Goal: Task Accomplishment & Management: Manage account settings

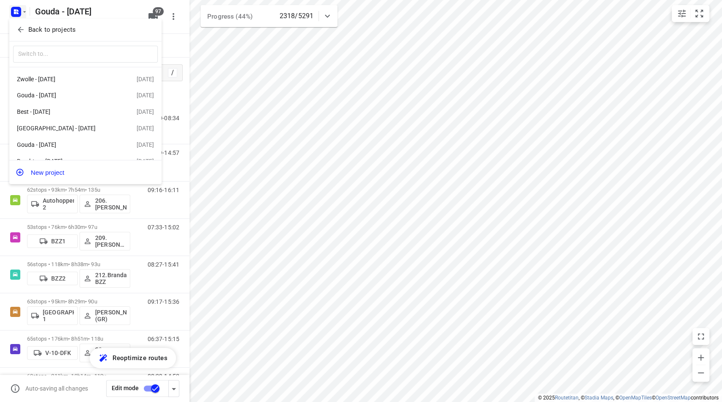
click at [23, 25] on button "Back to projects" at bounding box center [85, 30] width 145 height 14
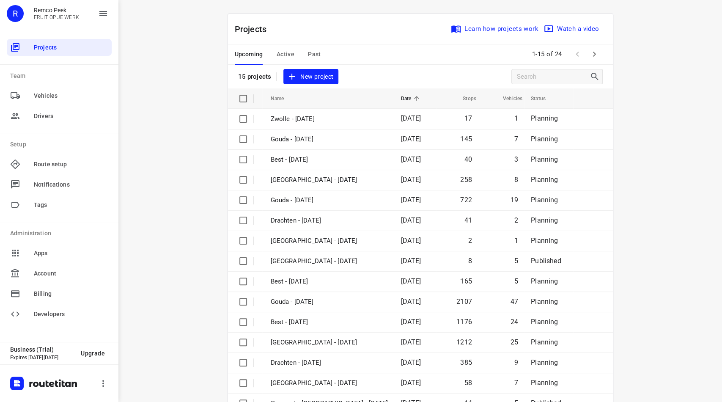
click at [647, 101] on div "i © 2025 Routetitan , © Stadia Maps , © OpenMapTiles © OpenStreetMap contributo…" at bounding box center [420, 201] width 604 height 402
click at [280, 53] on span "Active" at bounding box center [286, 54] width 18 height 11
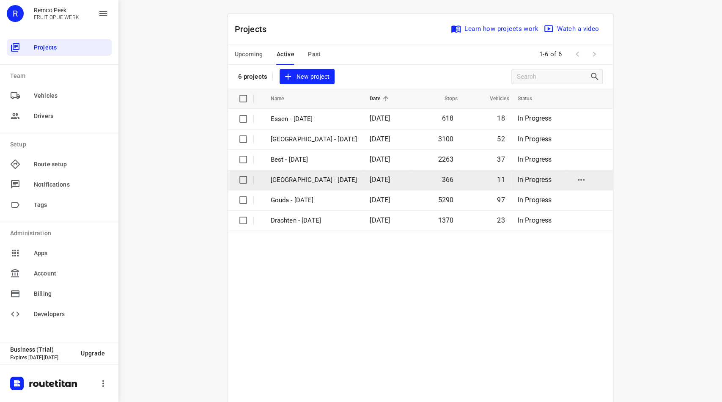
click at [291, 177] on p "[GEOGRAPHIC_DATA] - [DATE]" at bounding box center [314, 180] width 87 height 10
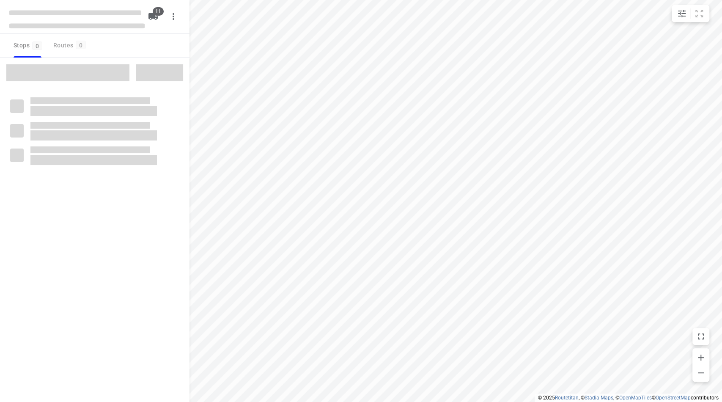
checkbox input "true"
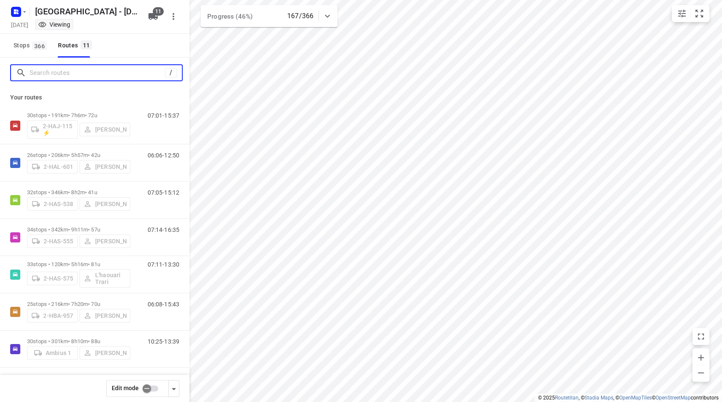
click at [82, 74] on input "Search routes" at bounding box center [97, 72] width 135 height 13
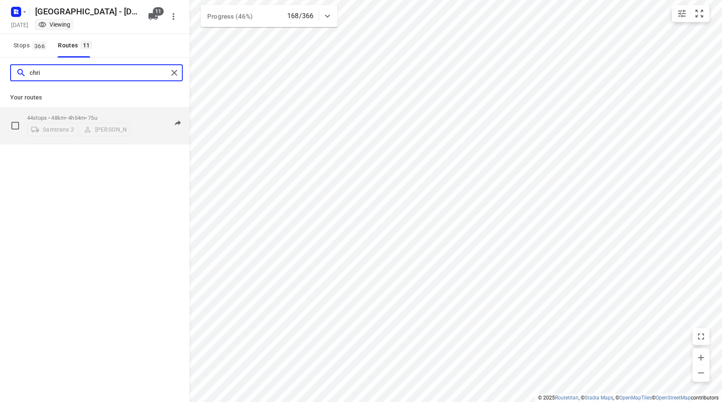
type input "chri"
click at [107, 116] on p "44 stops • 48km • 4h54m • 75u" at bounding box center [78, 118] width 103 height 6
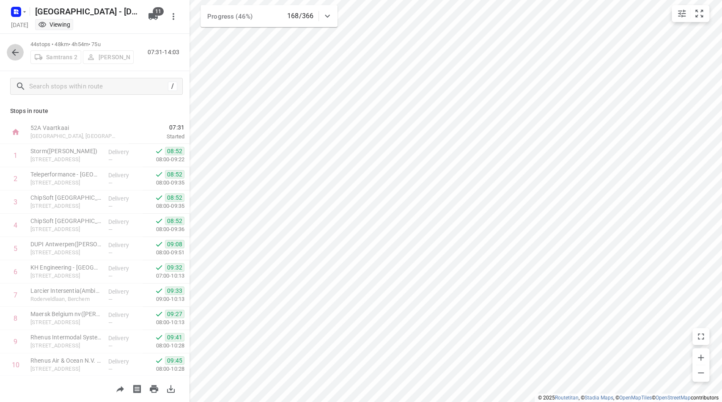
click at [18, 50] on icon "button" at bounding box center [15, 52] width 10 height 10
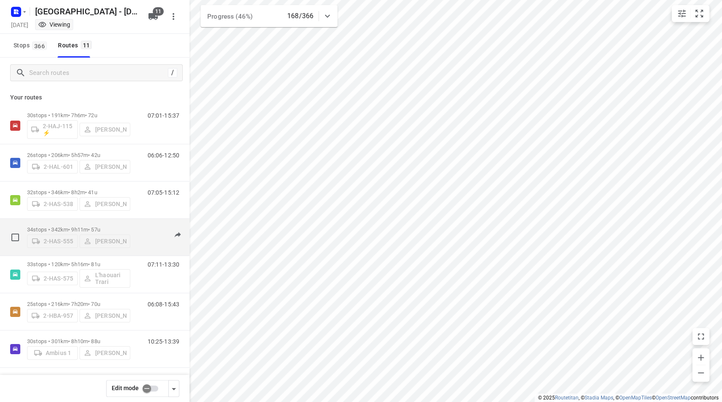
click at [75, 226] on p "34 stops • 342km • 9h11m • 57u" at bounding box center [78, 229] width 103 height 6
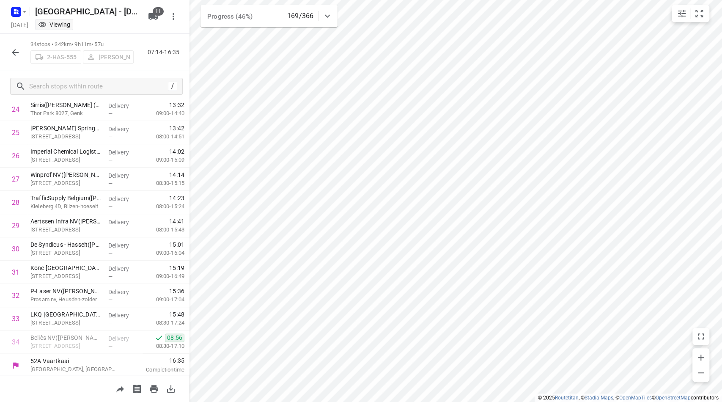
scroll to position [583, 0]
click at [13, 55] on icon "button" at bounding box center [15, 52] width 10 height 10
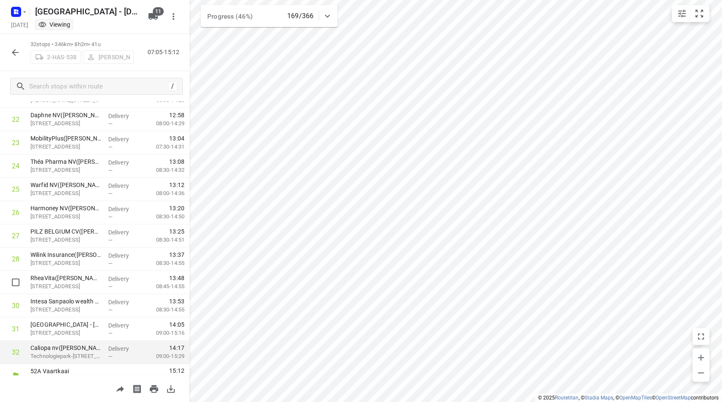
scroll to position [537, 0]
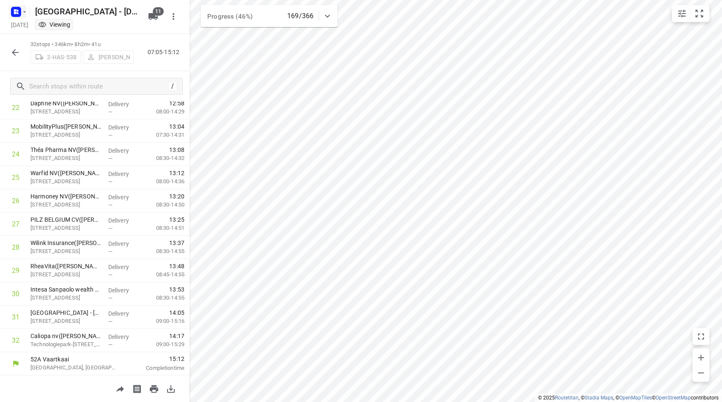
click at [20, 9] on rect "button" at bounding box center [16, 12] width 10 height 10
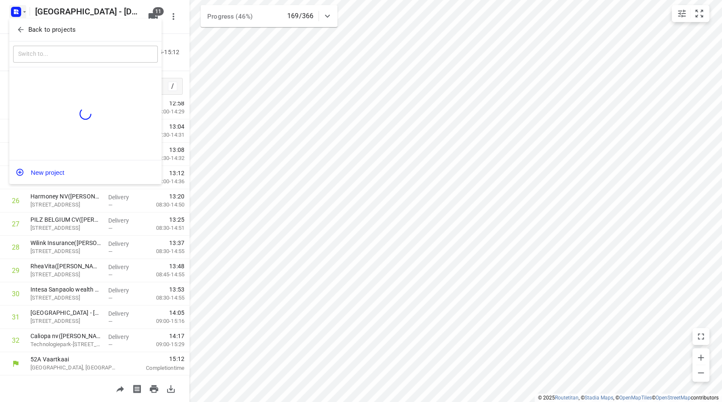
click at [22, 28] on icon "button" at bounding box center [21, 29] width 8 height 8
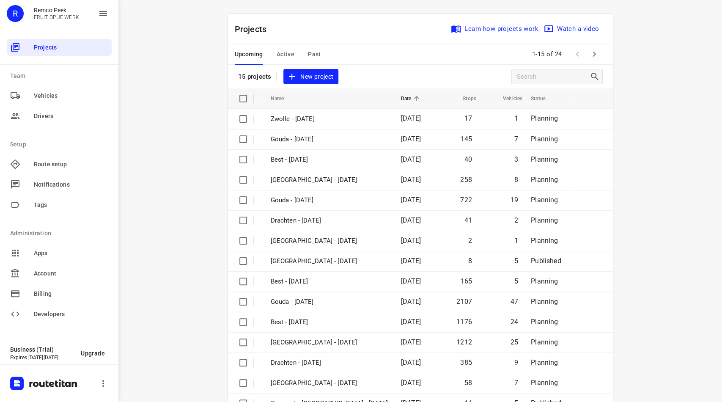
click at [284, 55] on span "Active" at bounding box center [286, 54] width 18 height 11
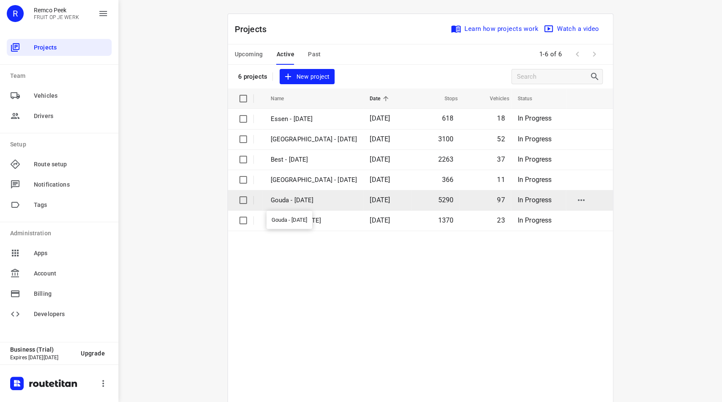
click at [282, 202] on p "Gouda - [DATE]" at bounding box center [314, 201] width 87 height 10
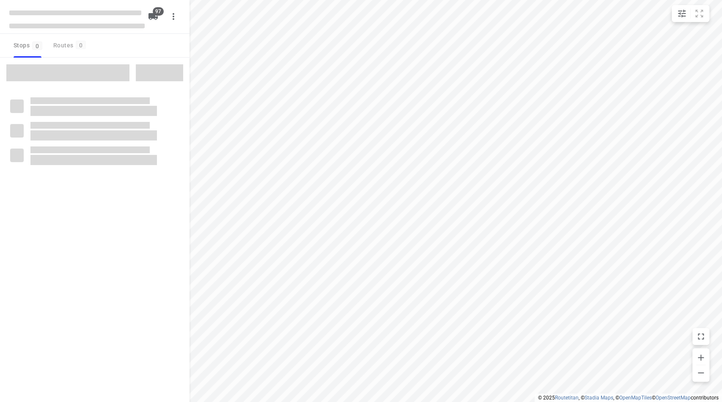
checkbox input "true"
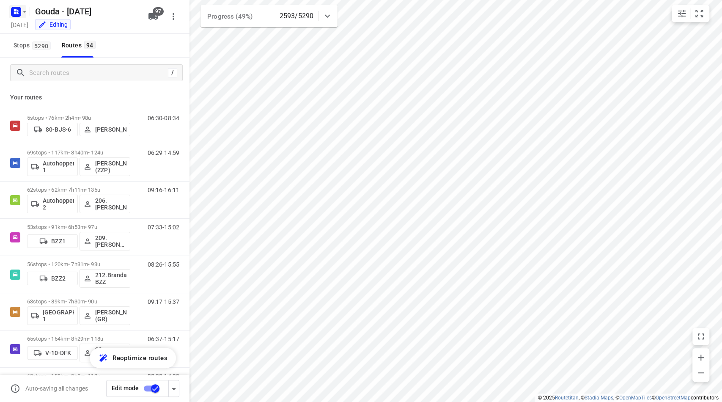
click at [14, 14] on icon "button" at bounding box center [15, 13] width 2 height 2
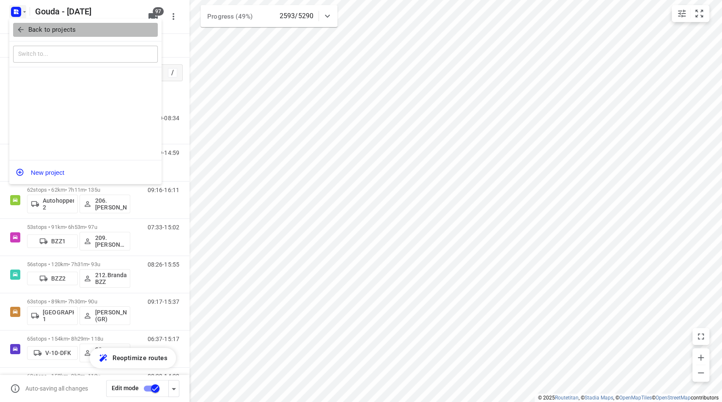
click at [19, 36] on button "Back to projects" at bounding box center [85, 30] width 145 height 14
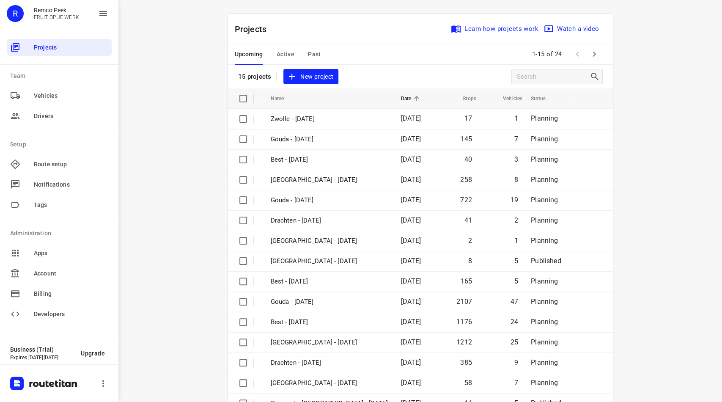
click at [284, 53] on span "Active" at bounding box center [286, 54] width 18 height 11
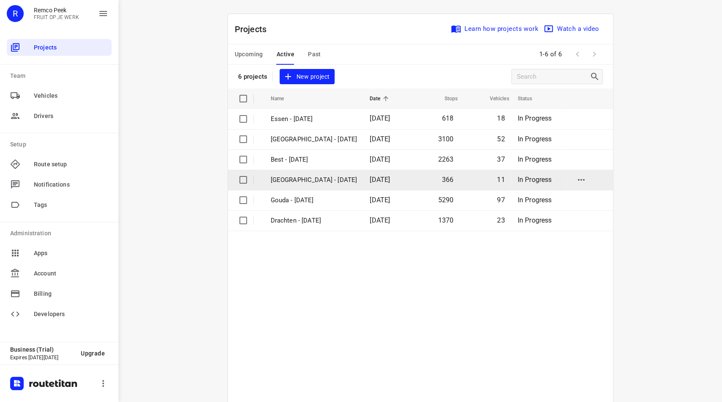
click at [316, 179] on p "[GEOGRAPHIC_DATA] - [DATE]" at bounding box center [314, 180] width 87 height 10
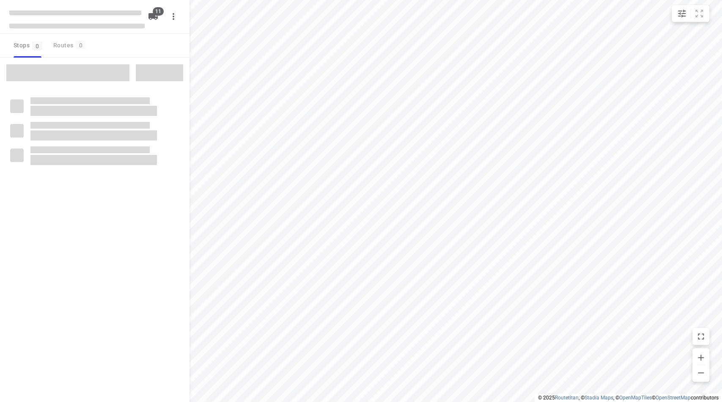
checkbox input "true"
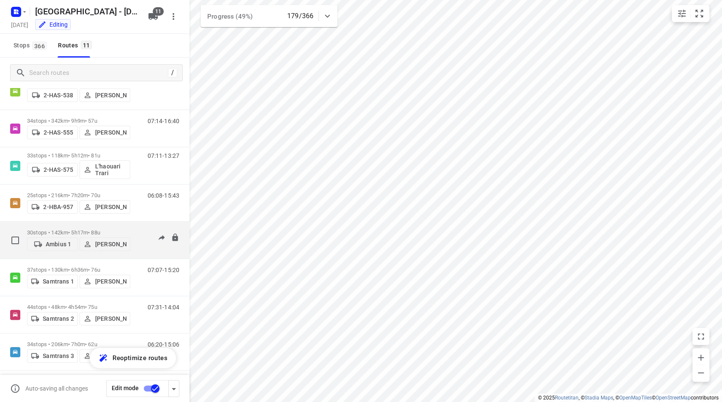
scroll to position [150, 0]
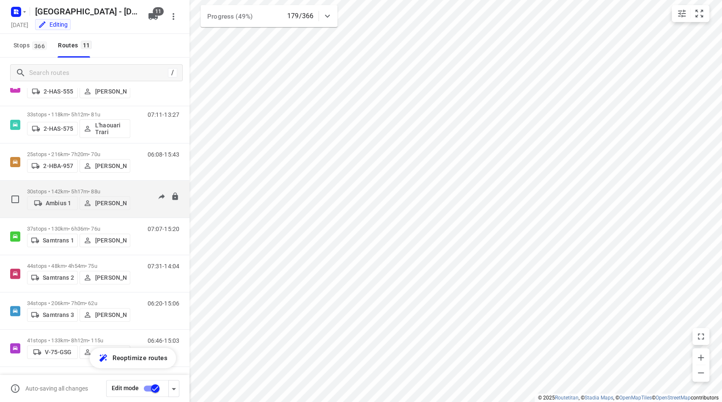
click at [98, 184] on div "30 stops • 142km • 5h17m • 88u Ambius 1 [PERSON_NAME]" at bounding box center [78, 199] width 103 height 30
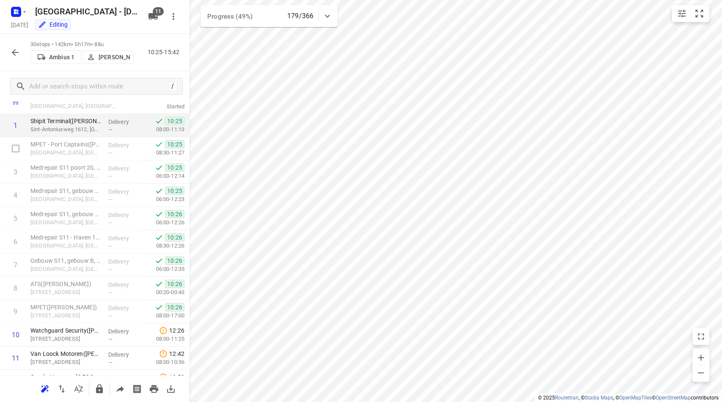
scroll to position [0, 0]
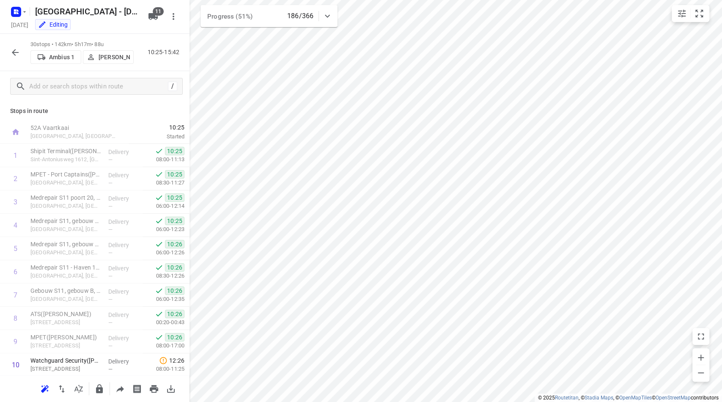
click at [19, 48] on icon "button" at bounding box center [15, 52] width 10 height 10
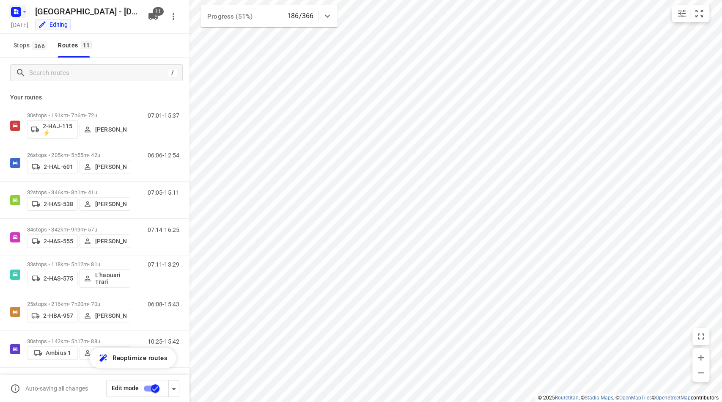
click at [21, 10] on icon "button" at bounding box center [24, 11] width 7 height 7
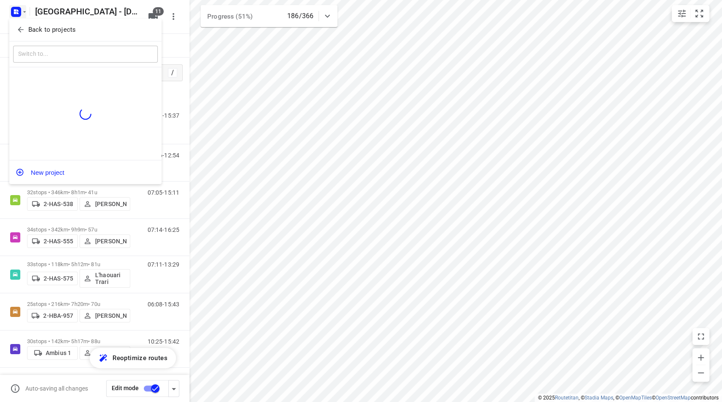
click at [25, 26] on span "Back to projects" at bounding box center [86, 30] width 138 height 10
